Goal: Transaction & Acquisition: Purchase product/service

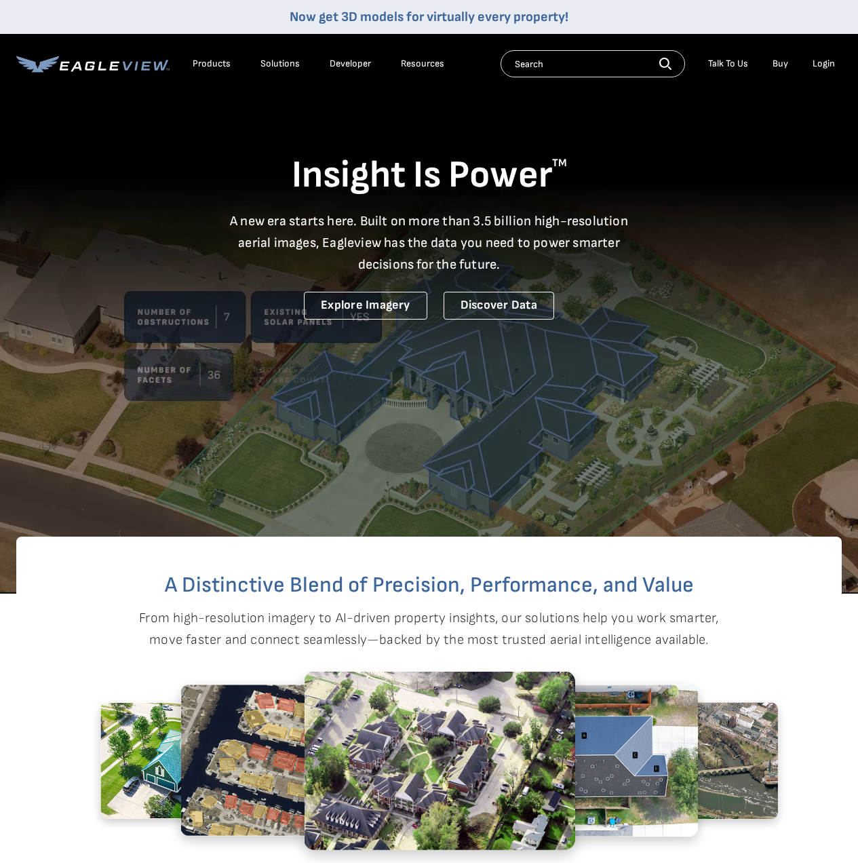
click at [820, 66] on div "Login" at bounding box center [824, 64] width 22 height 12
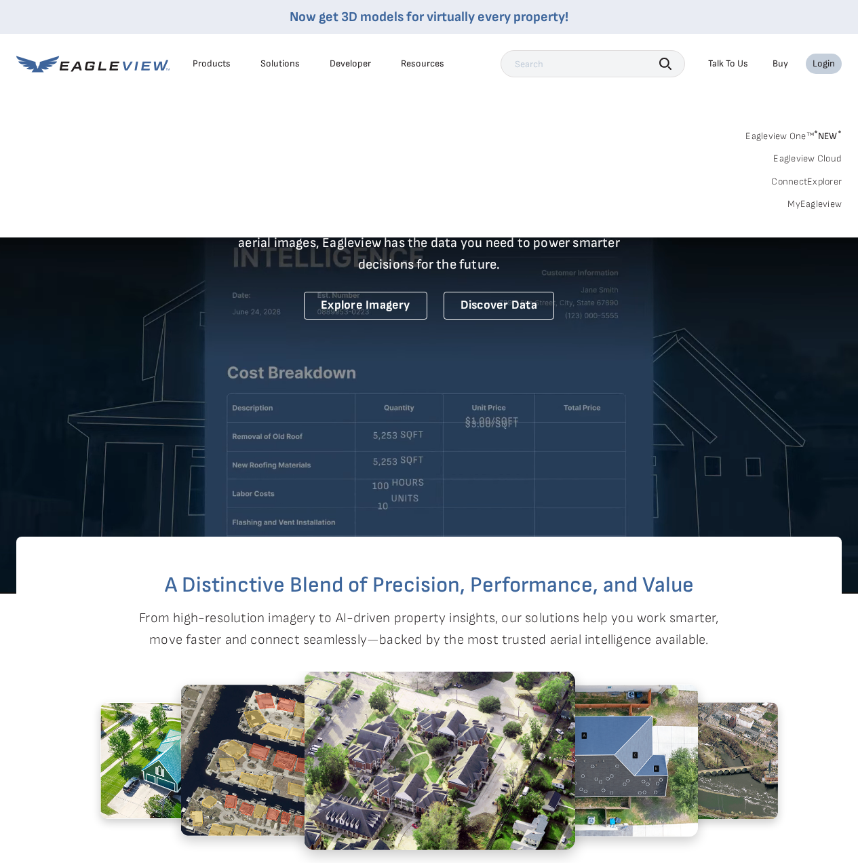
click at [818, 204] on link "MyEagleview" at bounding box center [815, 204] width 54 height 12
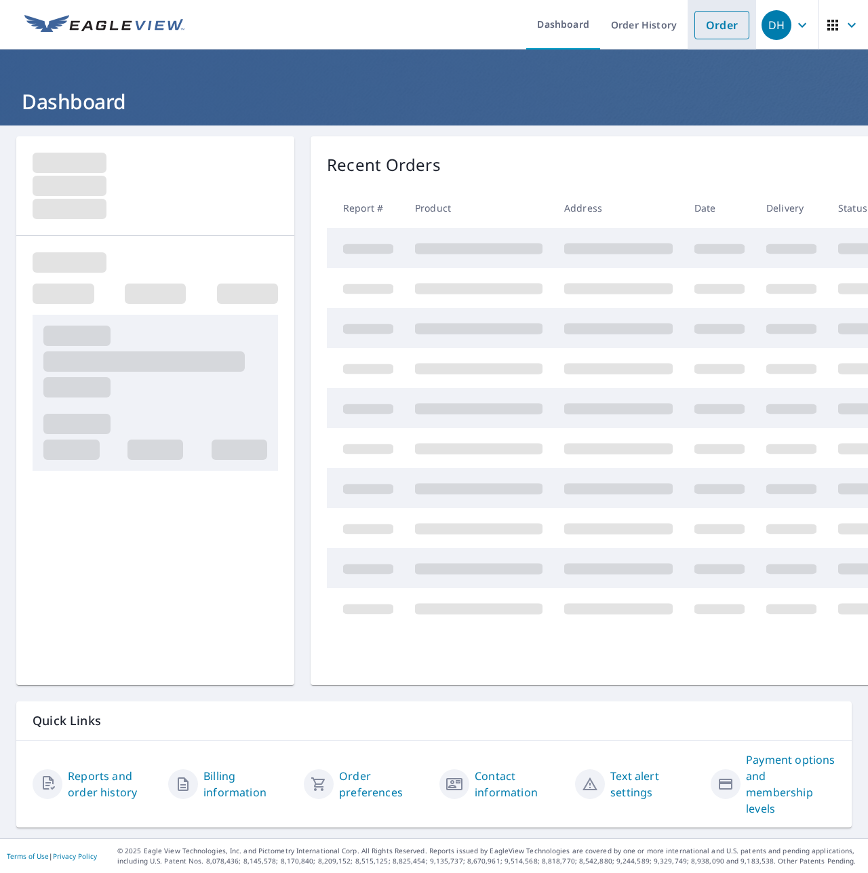
click at [717, 26] on link "Order" at bounding box center [722, 25] width 55 height 28
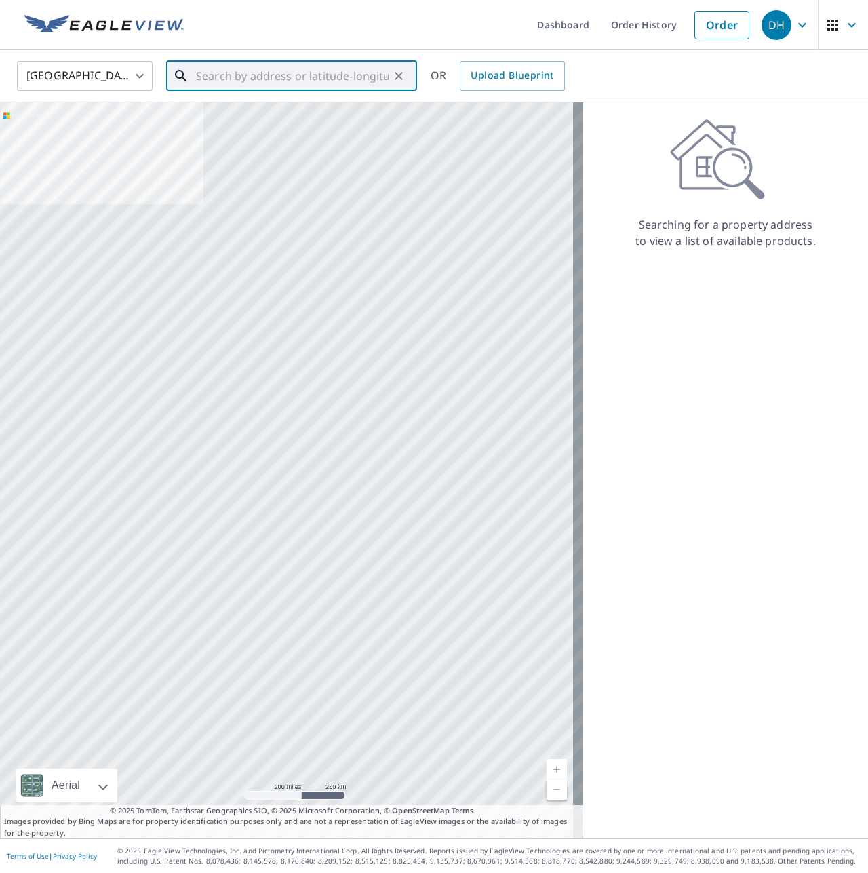
click at [330, 75] on input "text" at bounding box center [292, 76] width 193 height 38
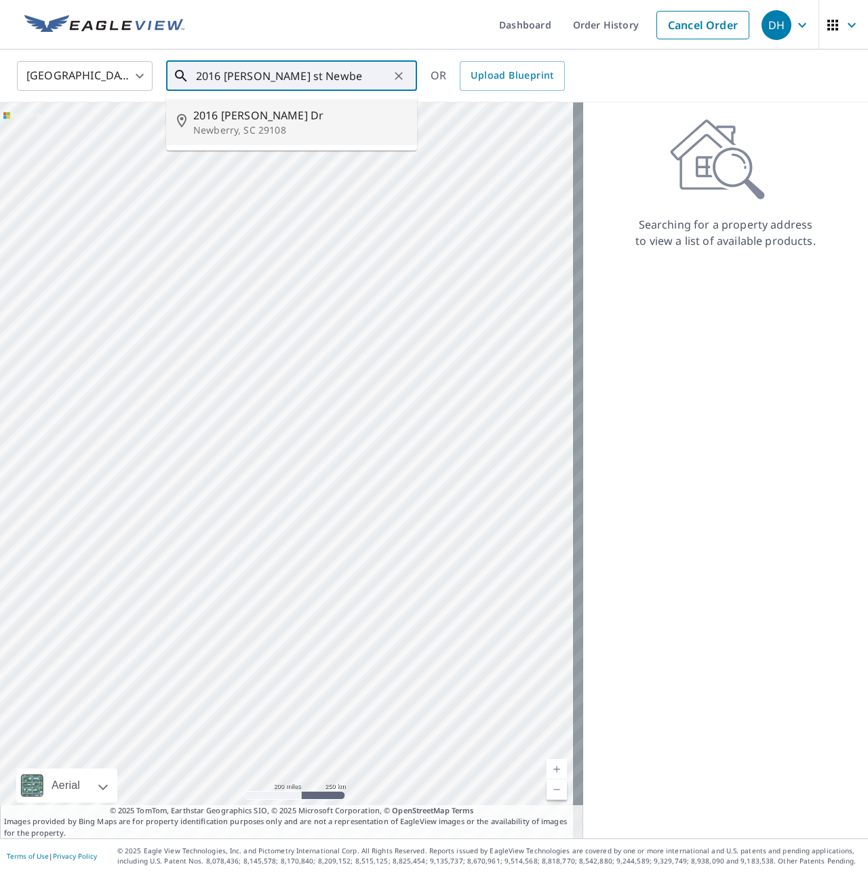
click at [273, 118] on span "2016 Forrest Dr" at bounding box center [299, 115] width 213 height 16
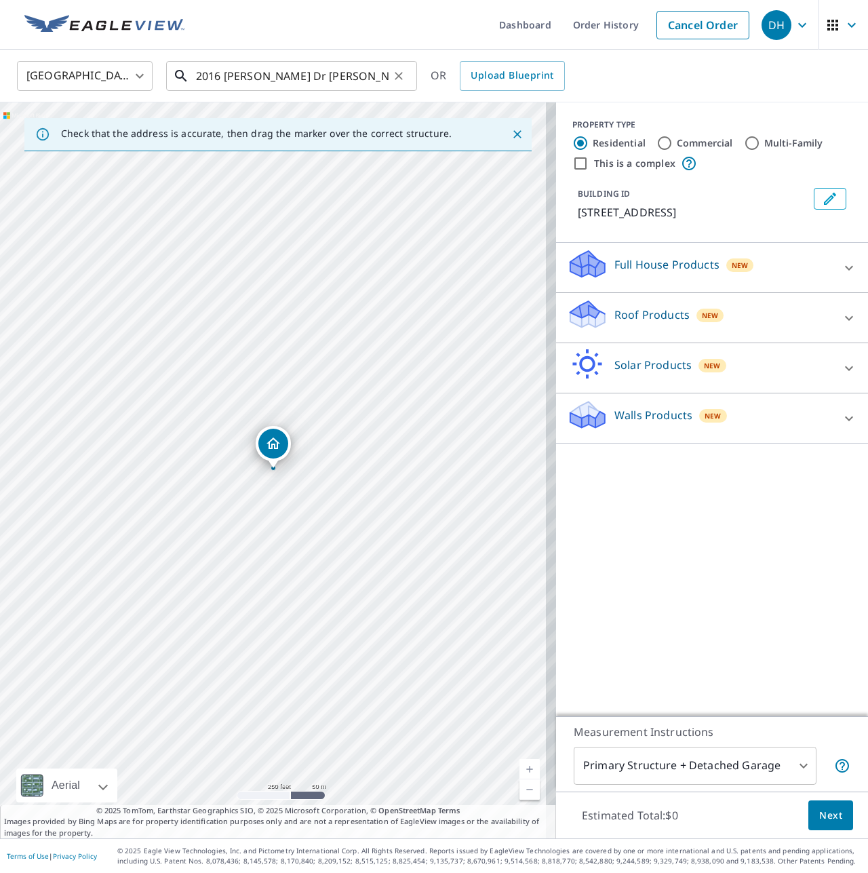
click at [241, 73] on input "2016 Forrest Dr Newberry, SC 29108" at bounding box center [292, 76] width 193 height 38
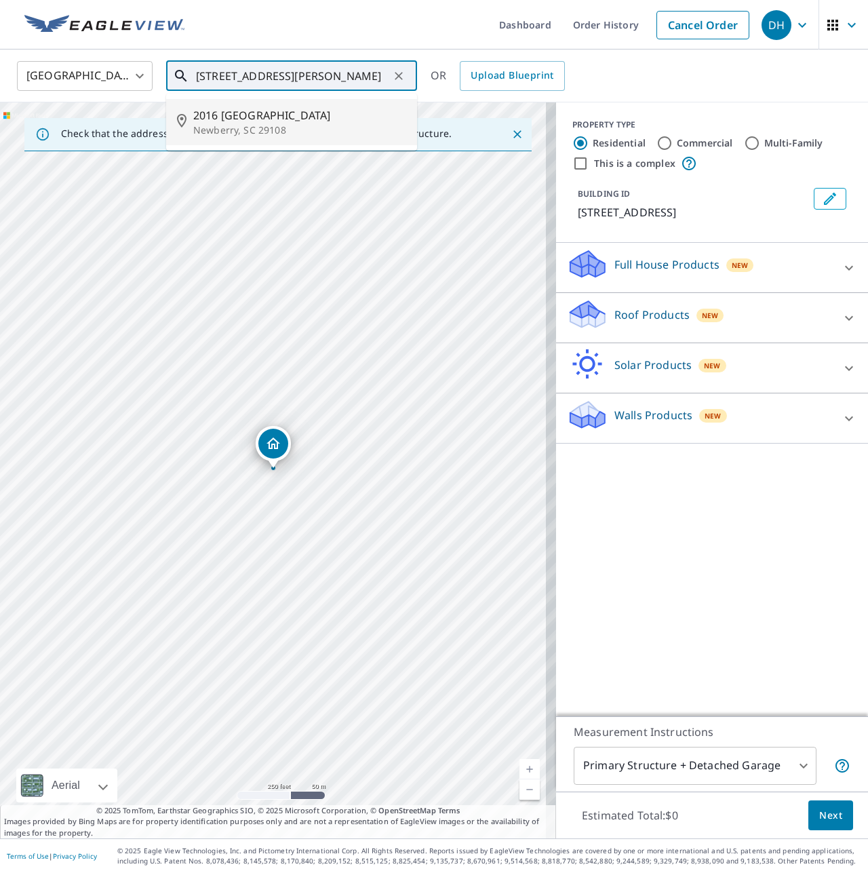
click at [252, 119] on span "2016 Forest St" at bounding box center [299, 115] width 213 height 16
type input "2016 Forest St Newberry, SC 29108"
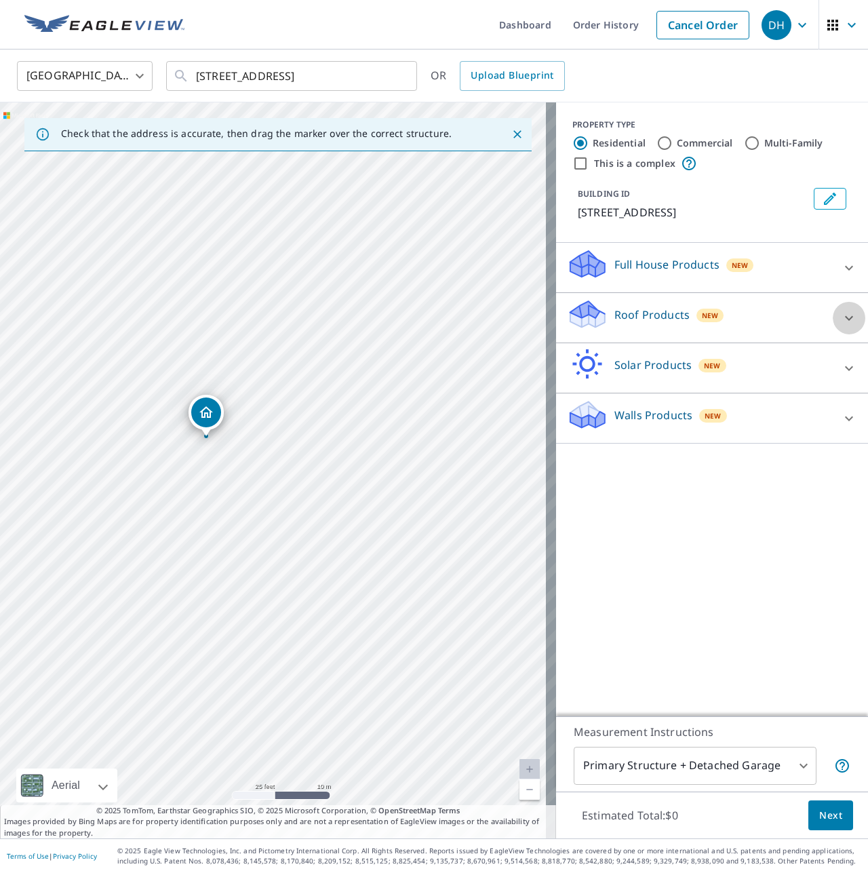
click at [842, 315] on icon at bounding box center [849, 318] width 16 height 16
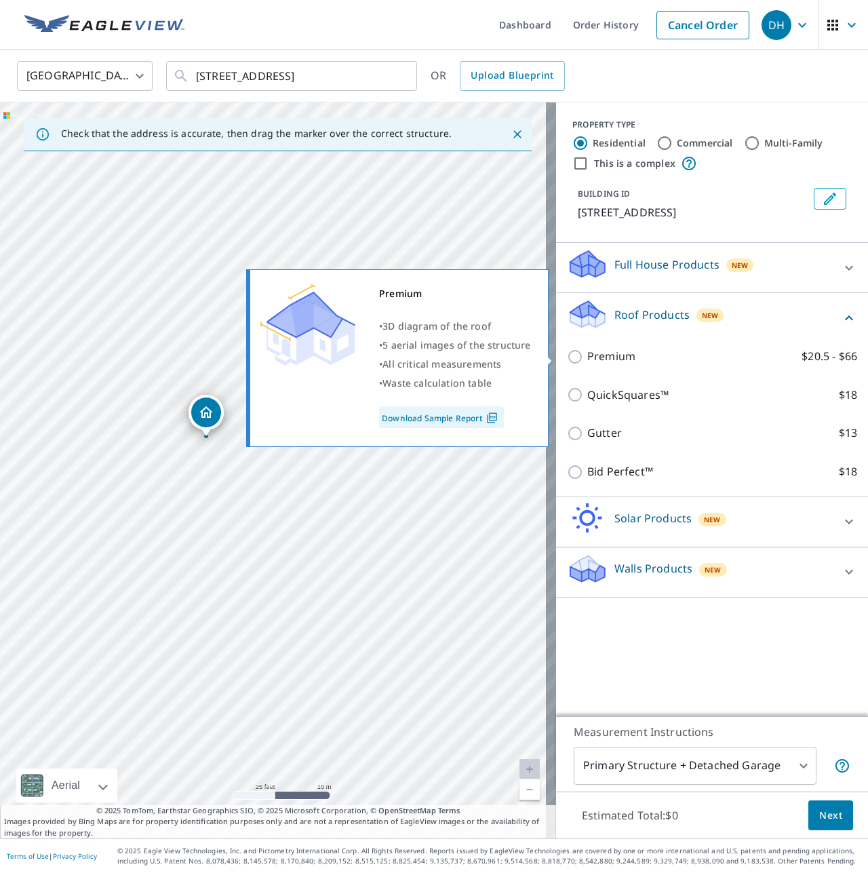
click at [567, 361] on input "Premium $20.5 - $66" at bounding box center [577, 357] width 20 height 16
checkbox input "true"
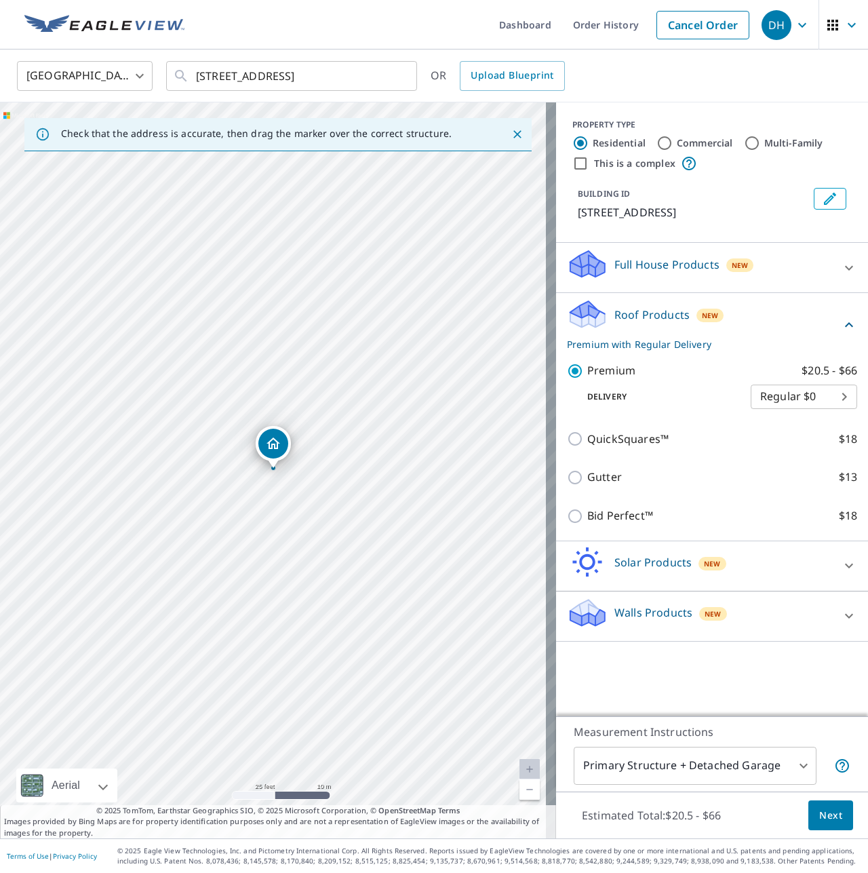
click at [836, 817] on button "Next" at bounding box center [831, 816] width 45 height 31
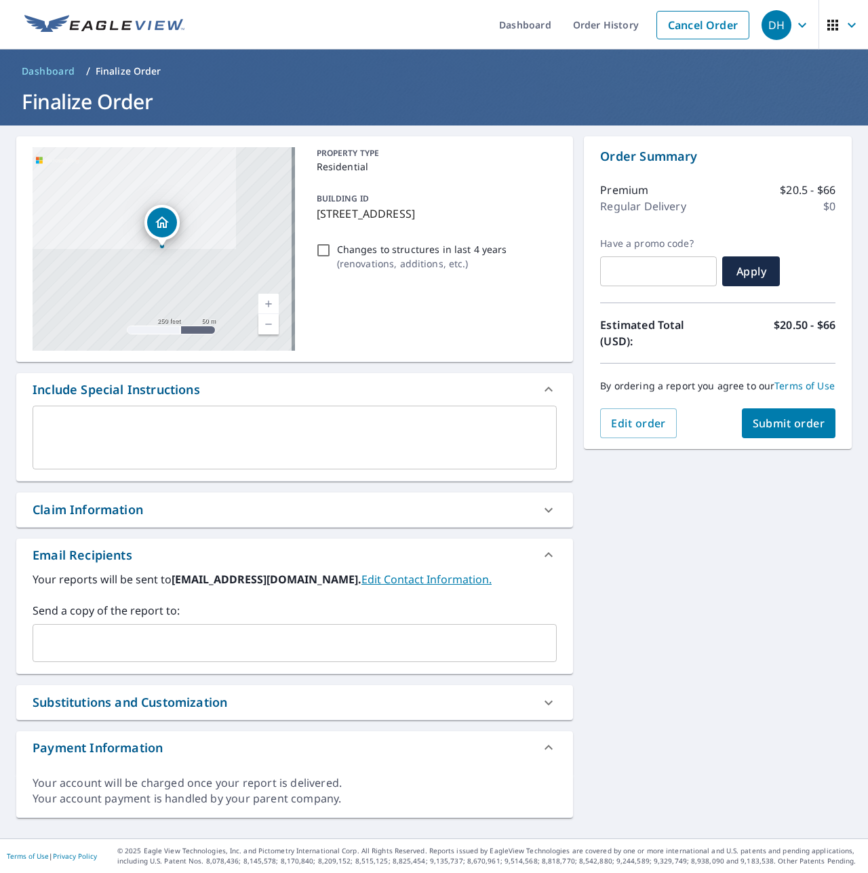
click at [541, 510] on icon at bounding box center [549, 510] width 16 height 16
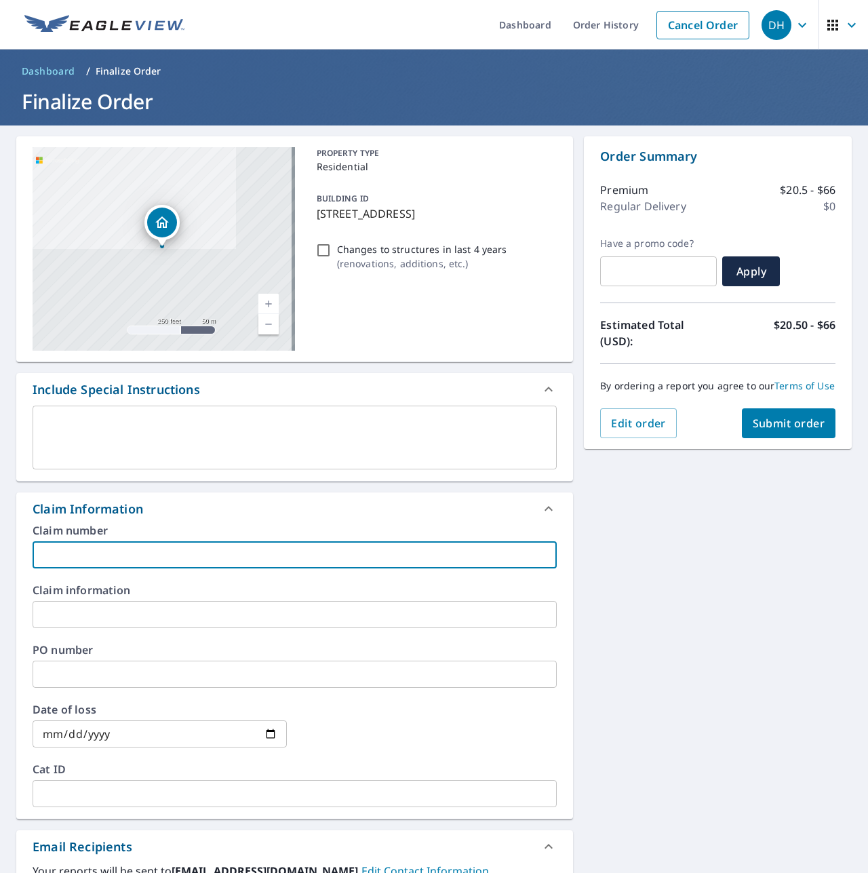
click at [104, 557] on input "text" at bounding box center [295, 554] width 524 height 27
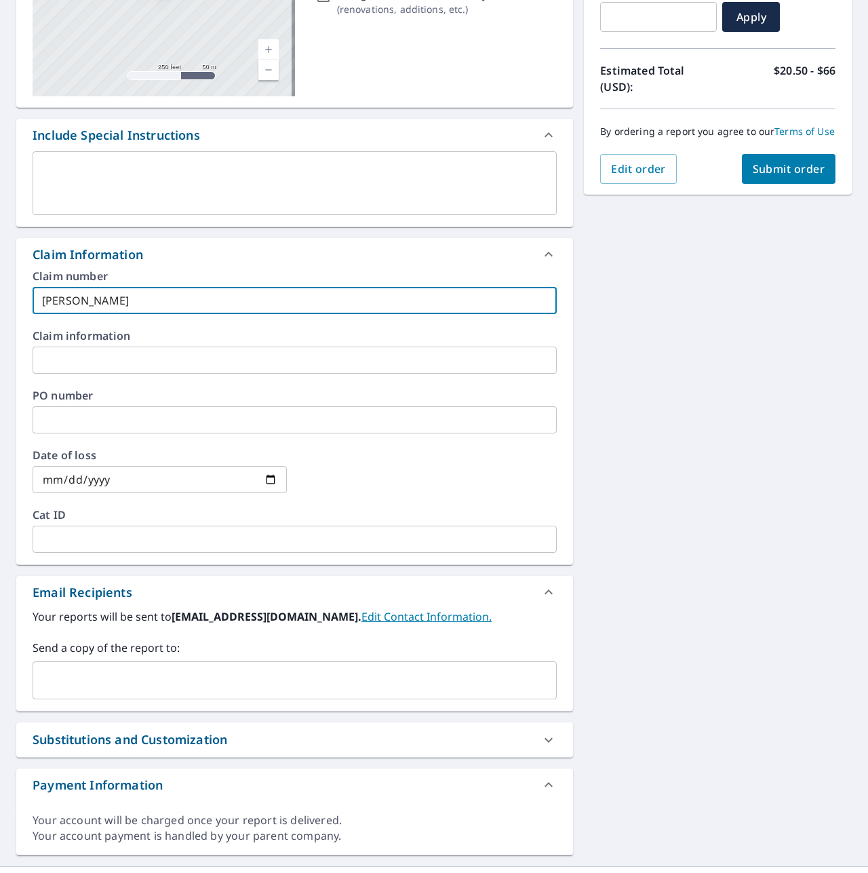
scroll to position [282, 0]
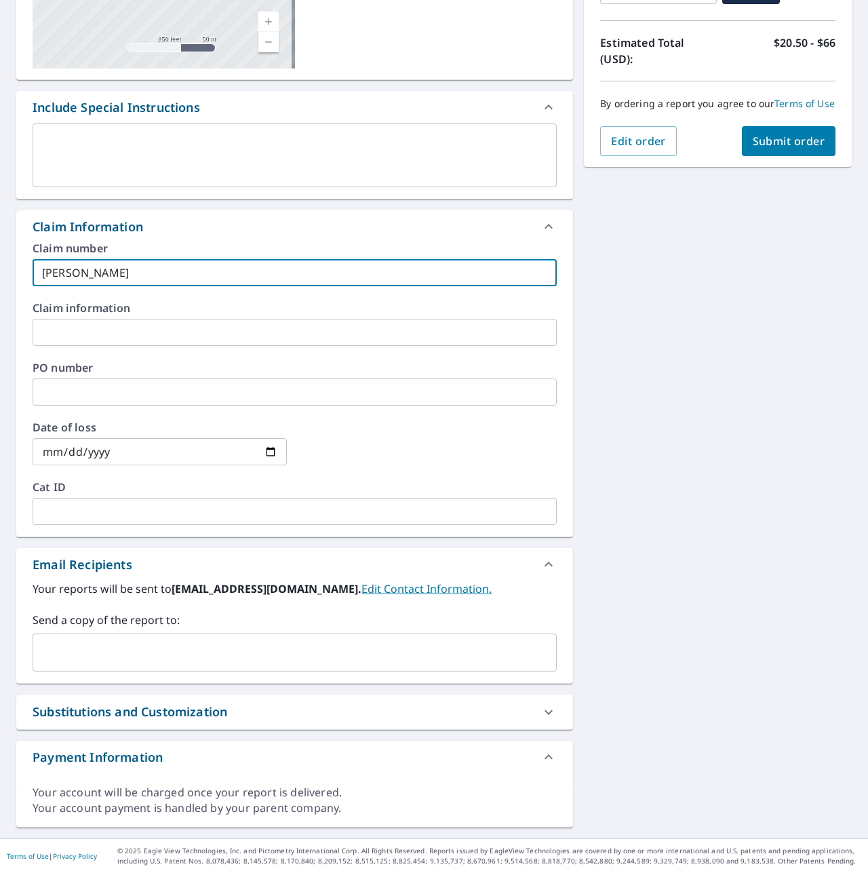
click at [104, 638] on div "​" at bounding box center [295, 653] width 524 height 38
type input "Smith-Stacy"
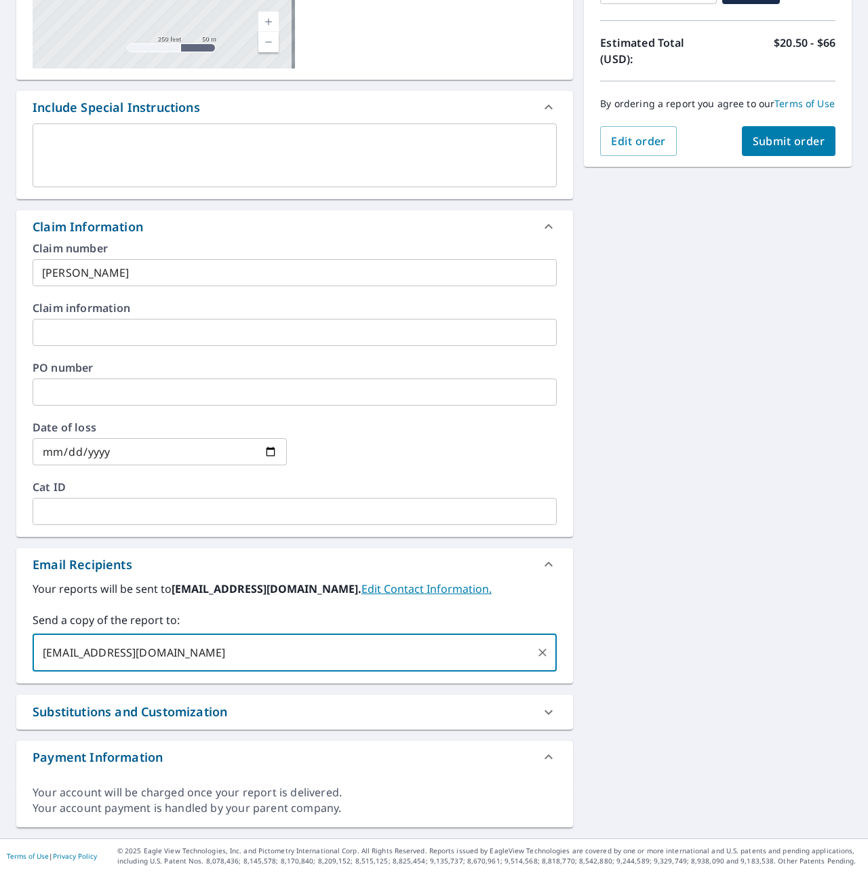
type input "scrooks2108@yahoo.com"
type input "Shannon.randolph@abcsupply.com"
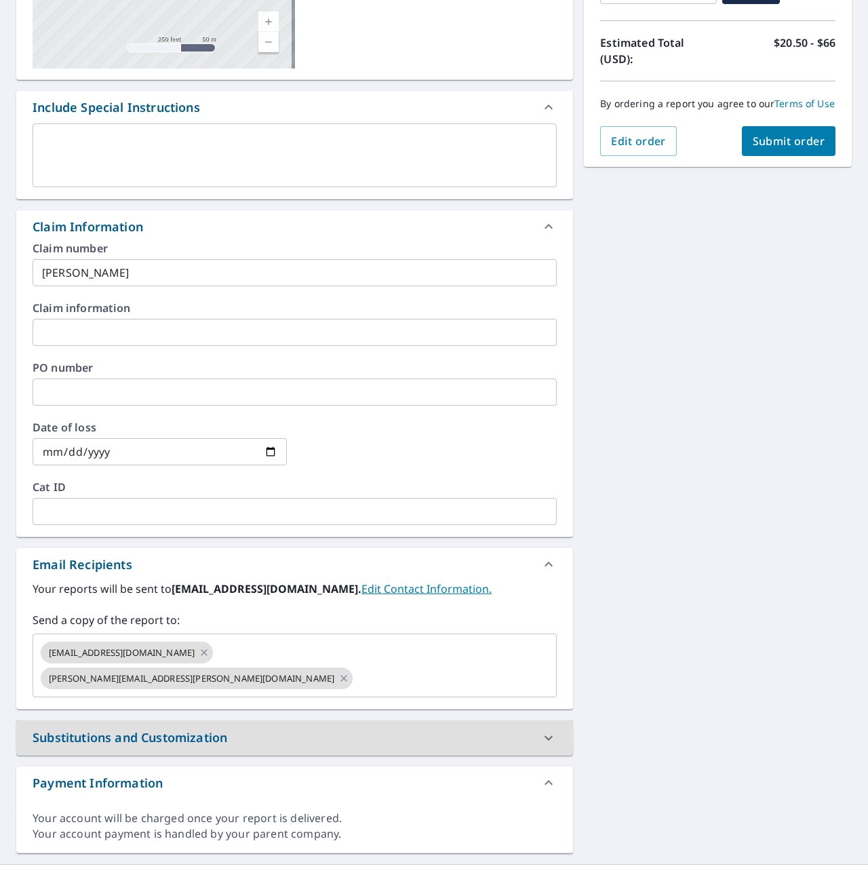
click at [774, 149] on span "Submit order" at bounding box center [789, 141] width 73 height 15
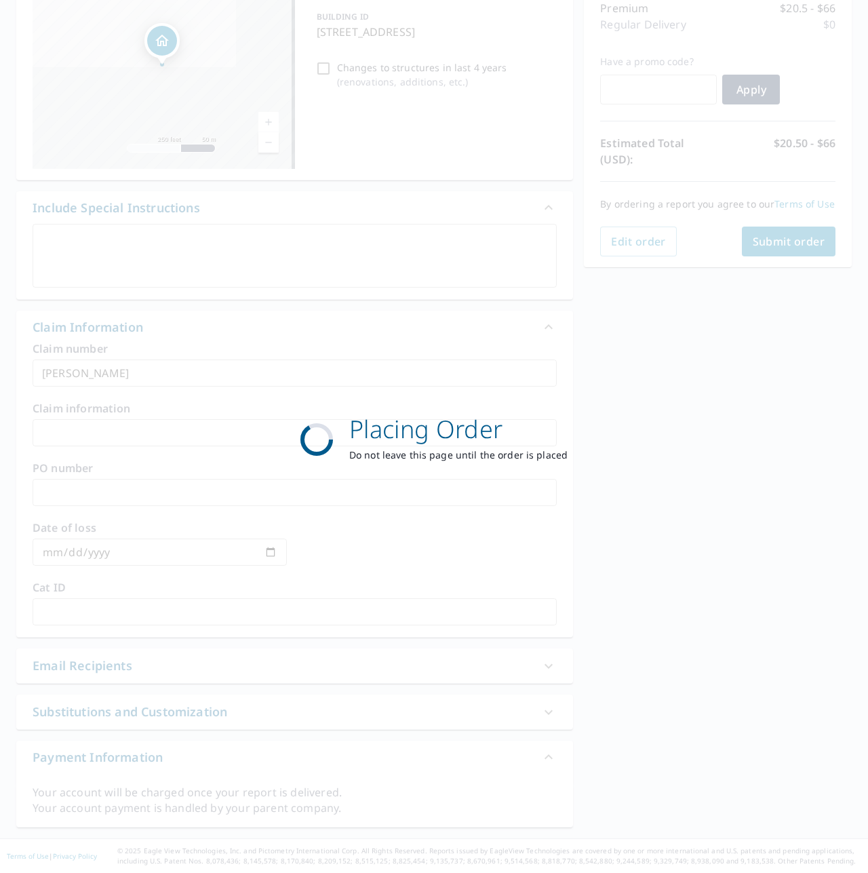
scroll to position [182, 0]
